Goal: Find specific page/section: Find specific page/section

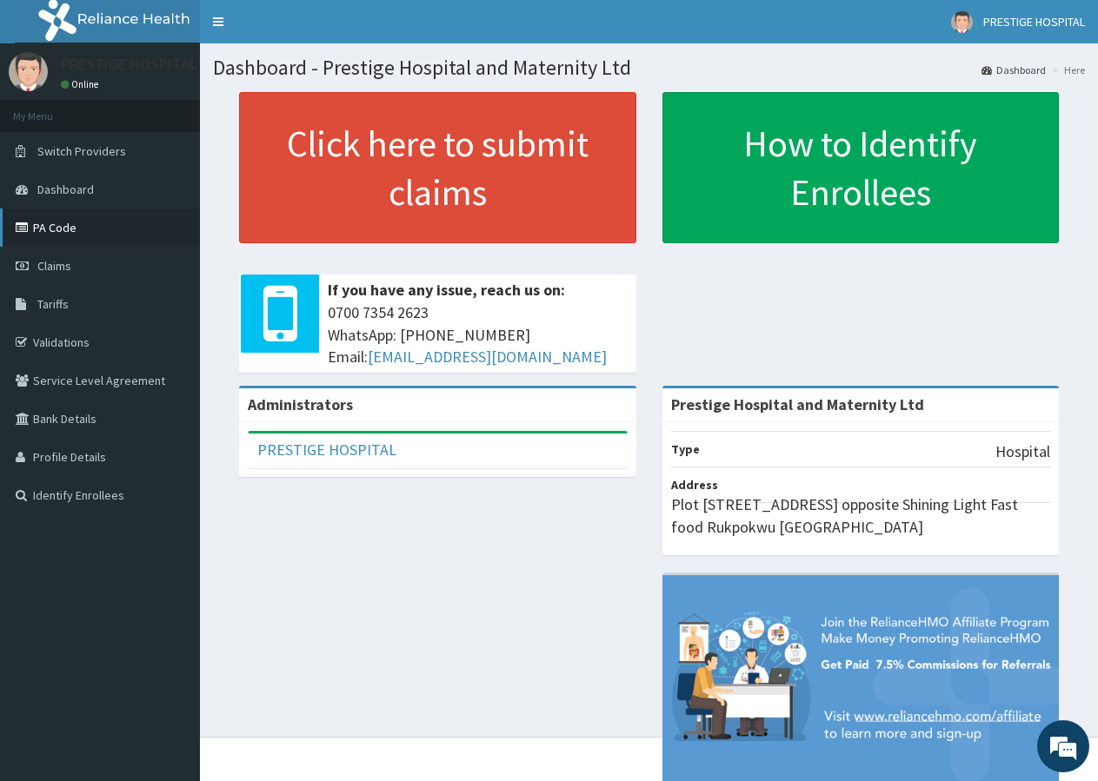
click at [68, 219] on link "PA Code" at bounding box center [100, 228] width 200 height 38
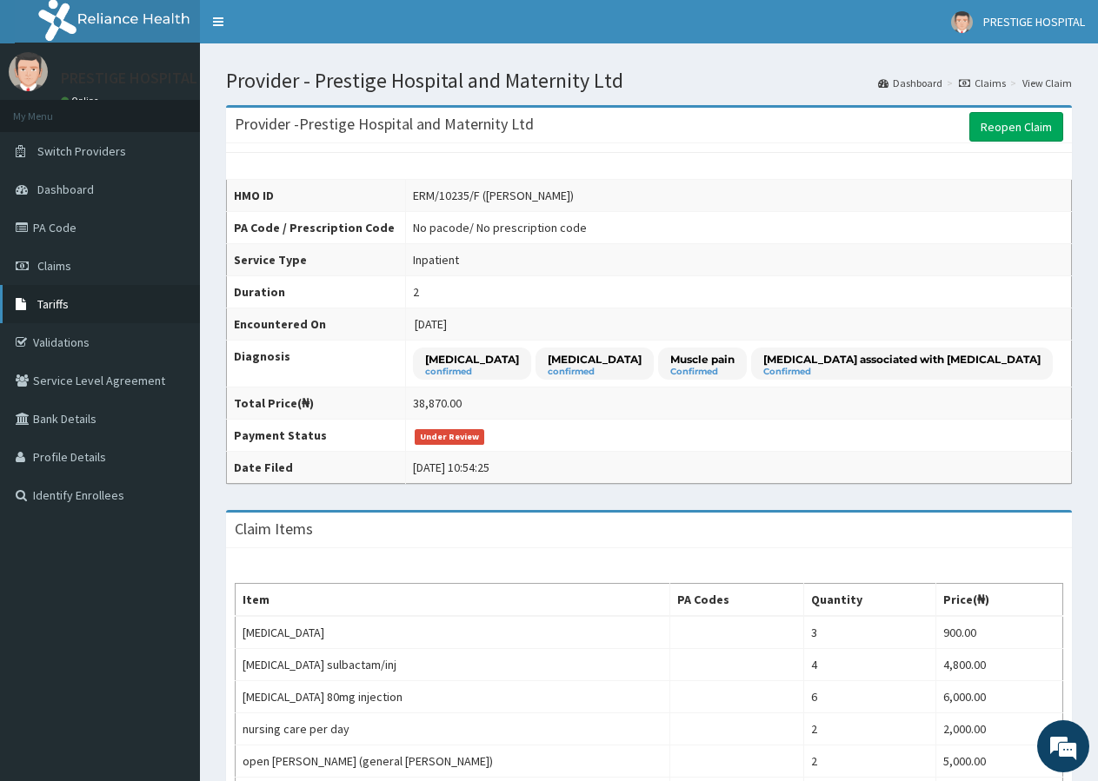
click at [56, 308] on span "Tariffs" at bounding box center [52, 304] width 31 height 16
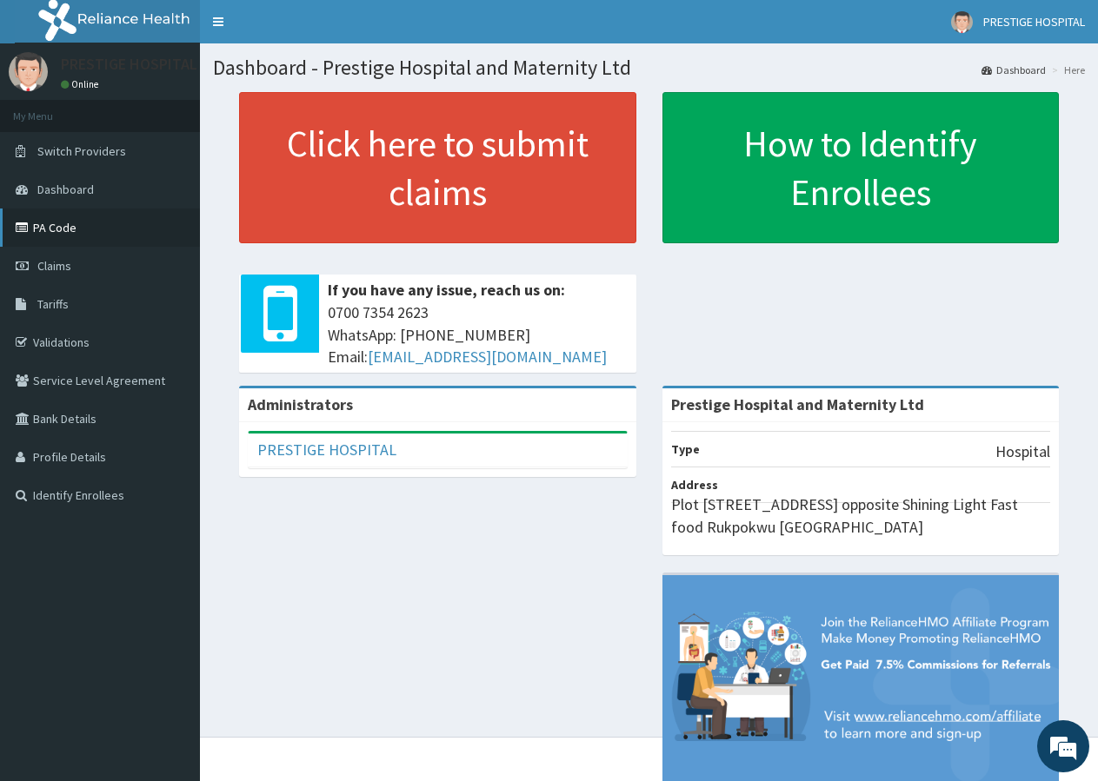
click at [58, 228] on link "PA Code" at bounding box center [100, 228] width 200 height 38
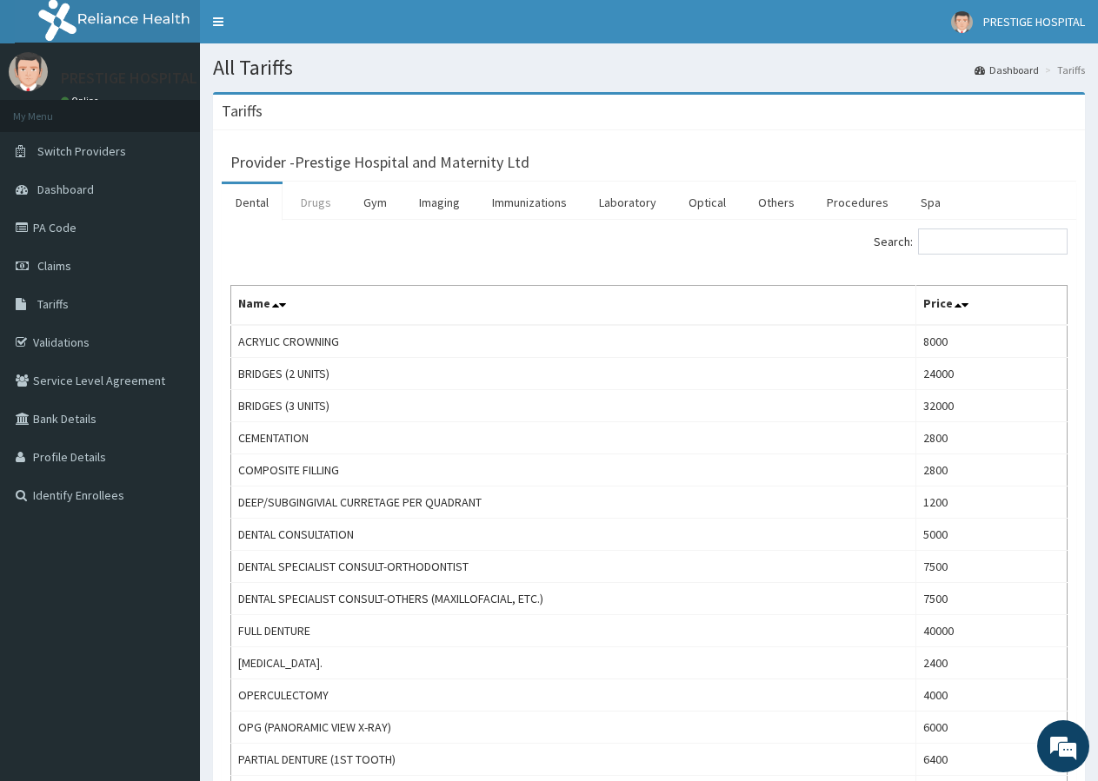
click at [309, 195] on link "Drugs" at bounding box center [316, 202] width 58 height 37
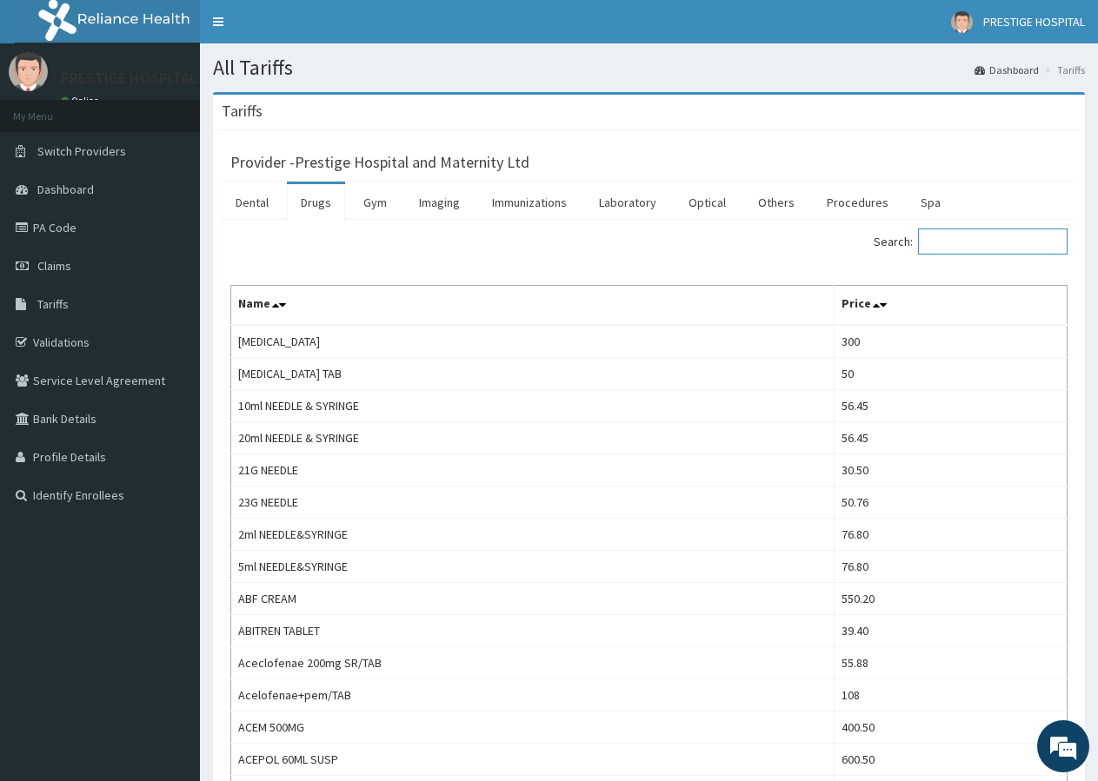
click at [972, 250] on input "Search:" at bounding box center [992, 242] width 149 height 26
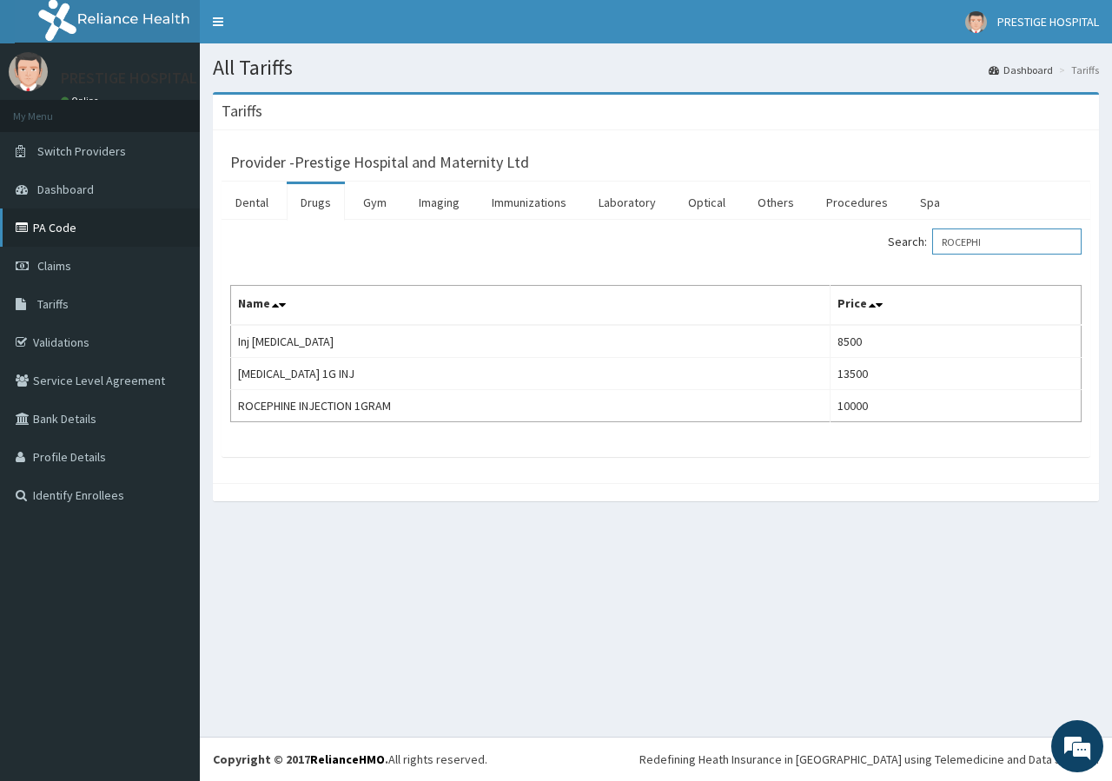
type input "ROCEPHI"
click at [142, 228] on link "PA Code" at bounding box center [100, 228] width 200 height 38
